Goal: Use online tool/utility

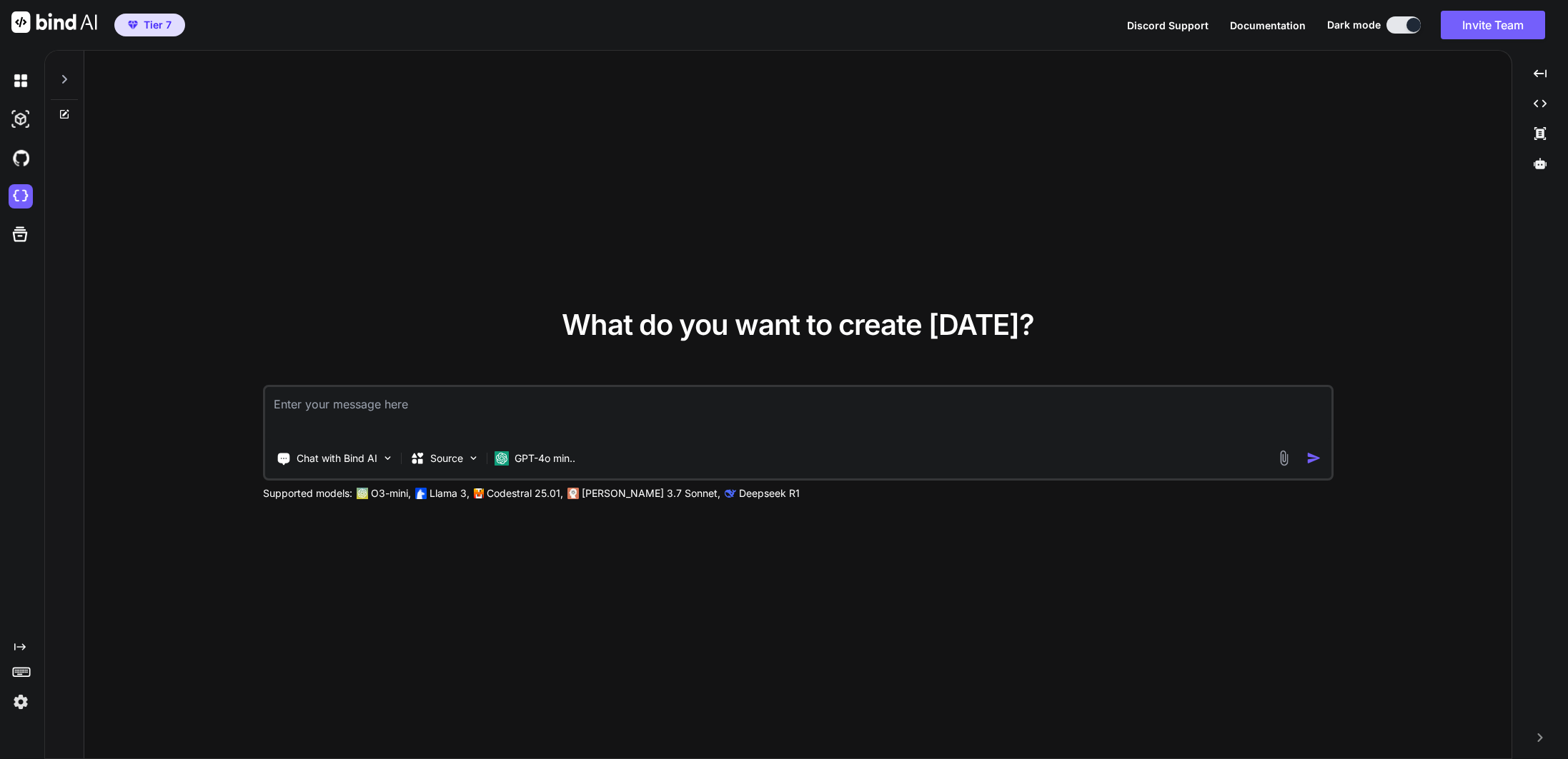
click at [21, 707] on img at bounding box center [21, 701] width 24 height 24
type textarea "x"
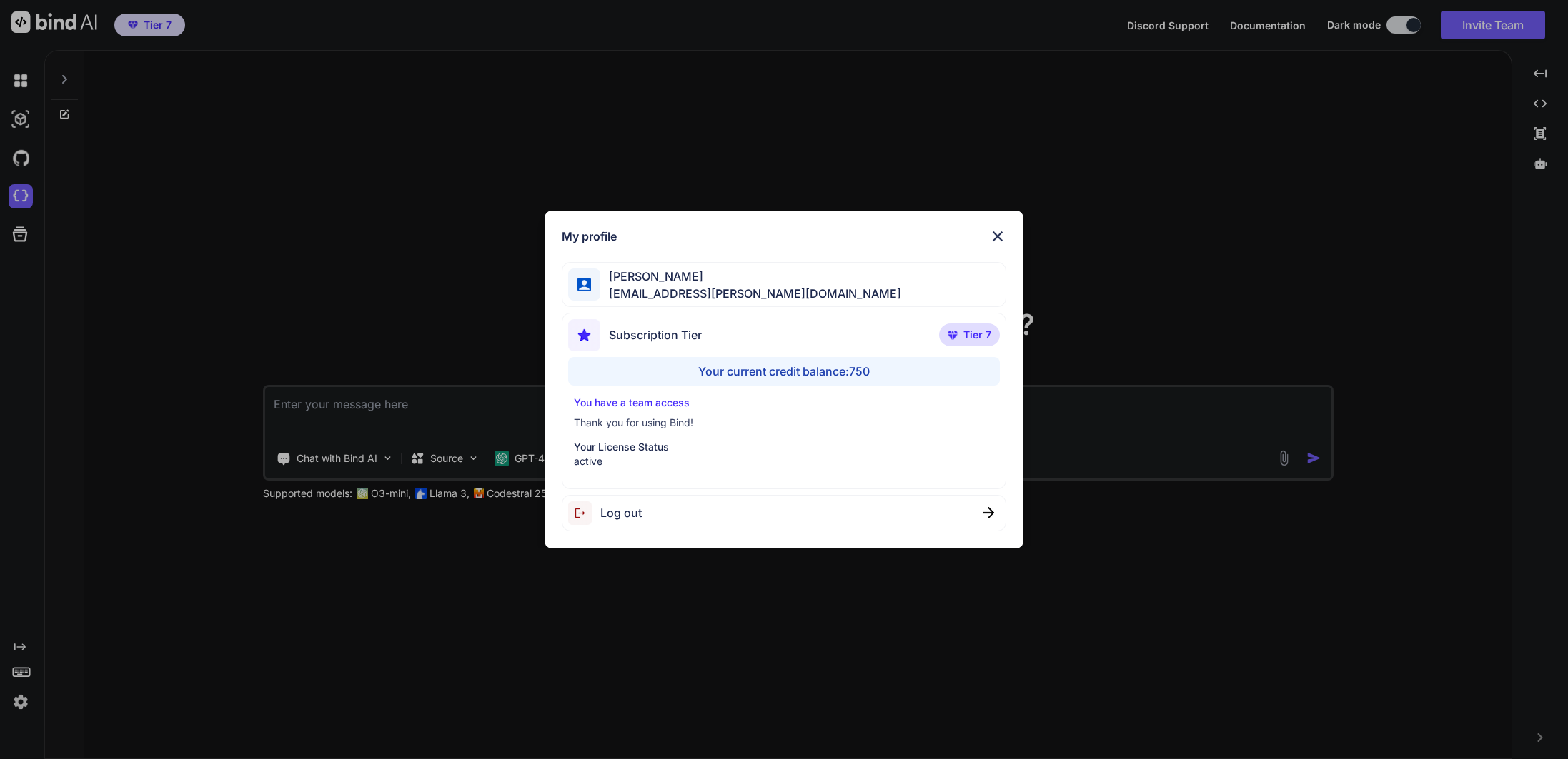
click at [1002, 239] on img at bounding box center [997, 235] width 17 height 17
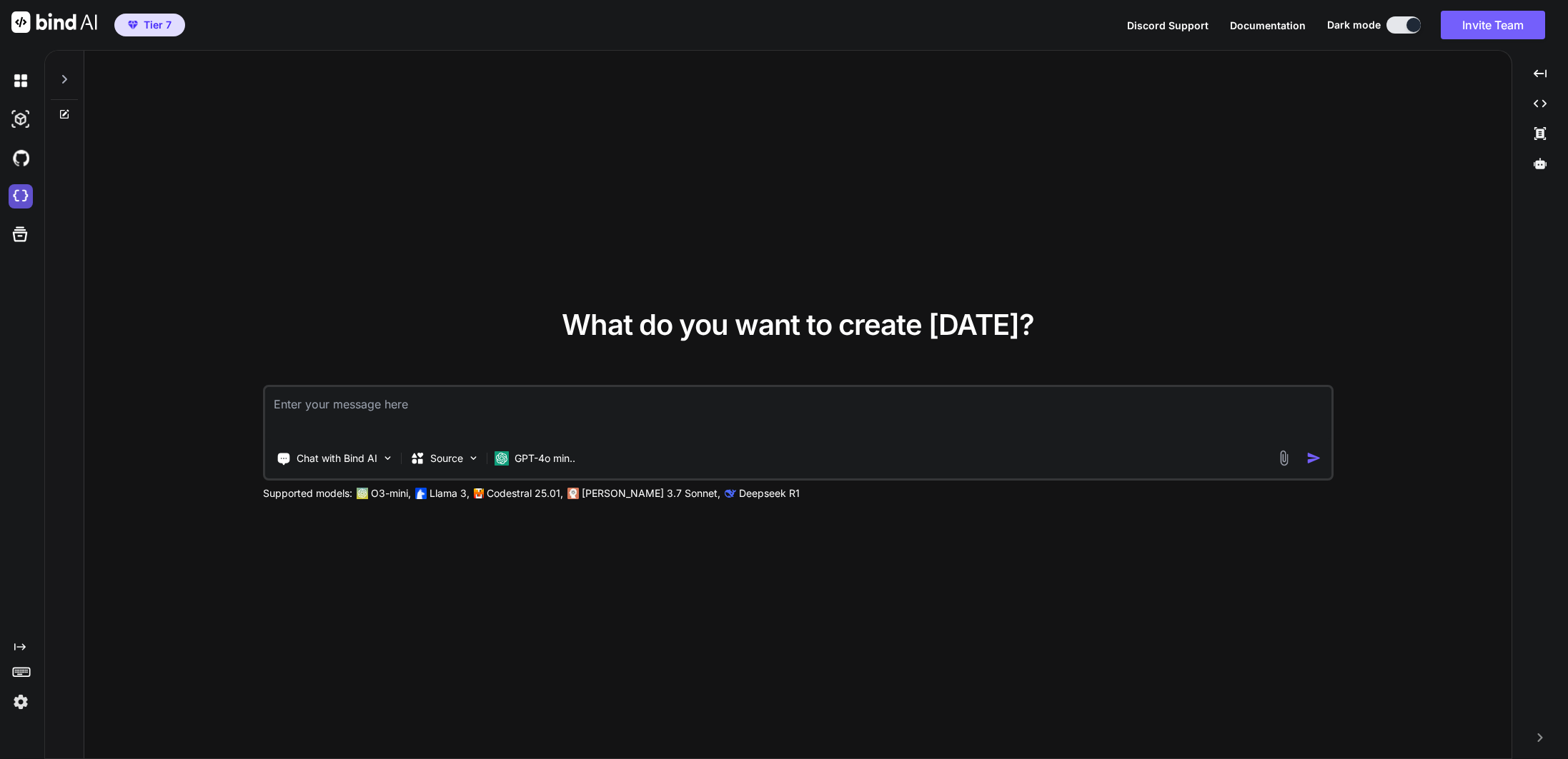
click at [22, 195] on img at bounding box center [21, 196] width 24 height 24
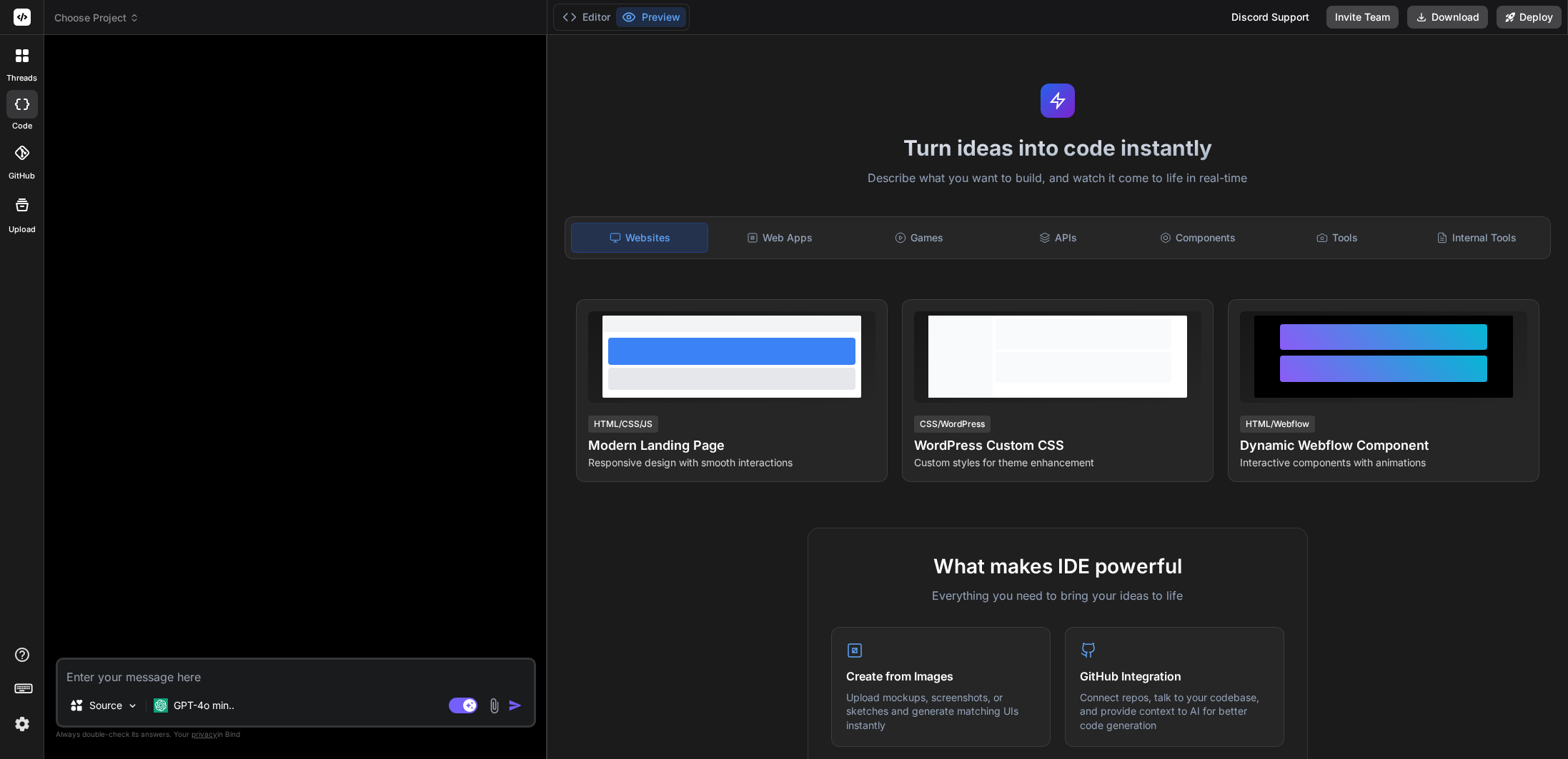
type textarea "x"
